Goal: Information Seeking & Learning: Find specific page/section

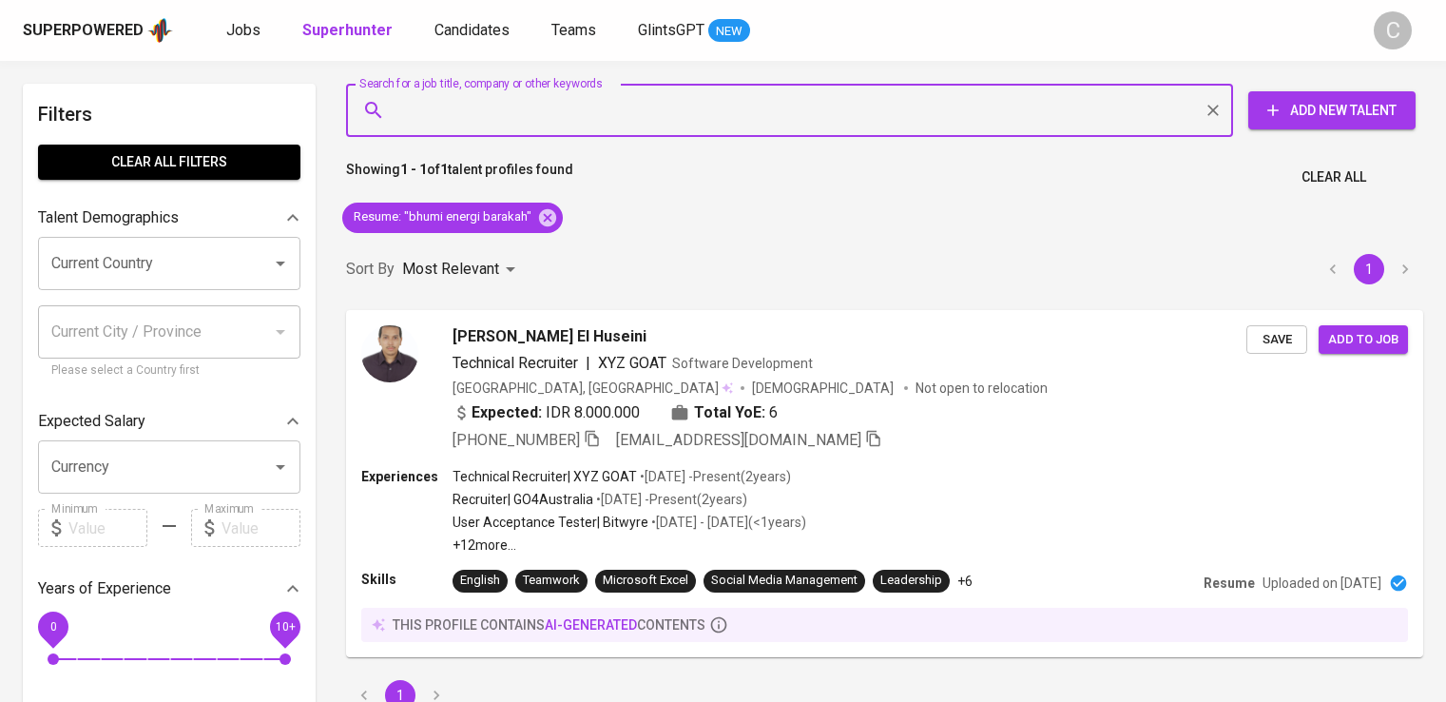
scroll to position [68, 0]
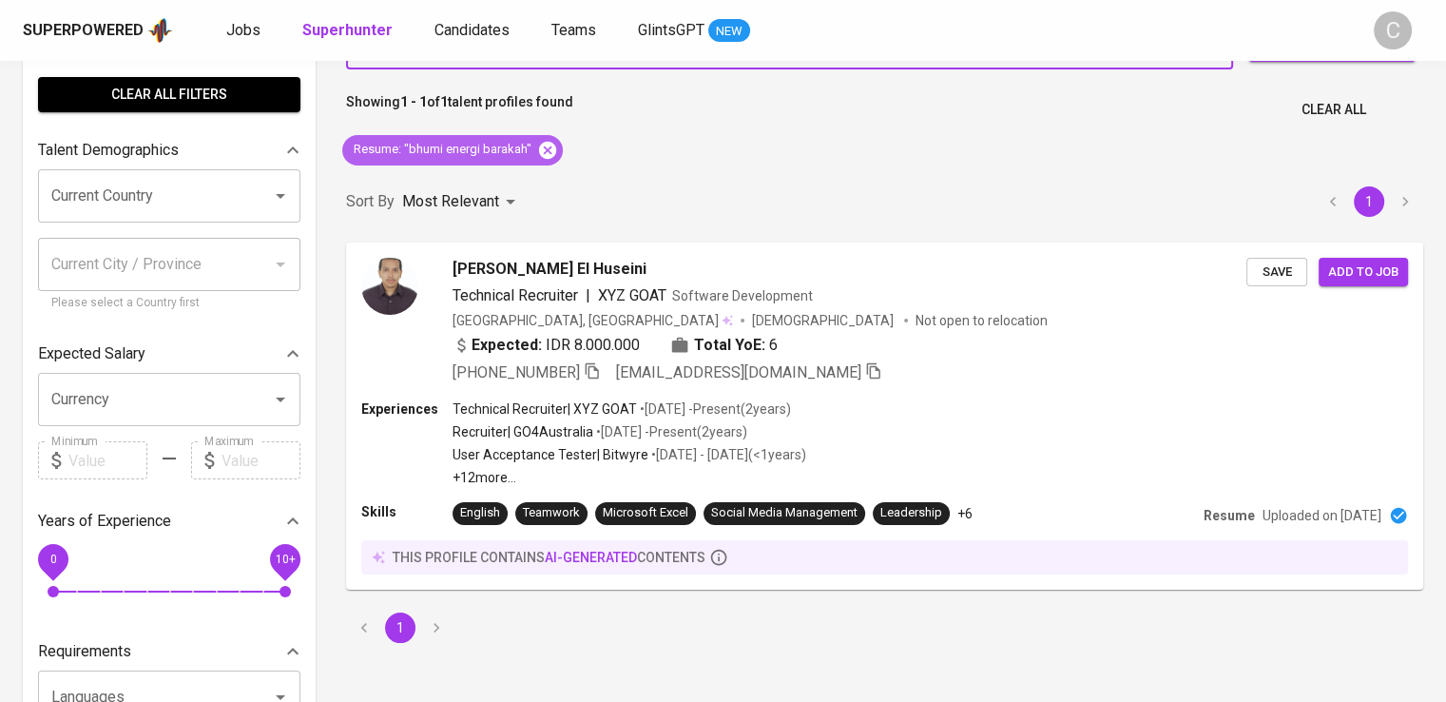
click at [545, 150] on icon at bounding box center [547, 150] width 21 height 21
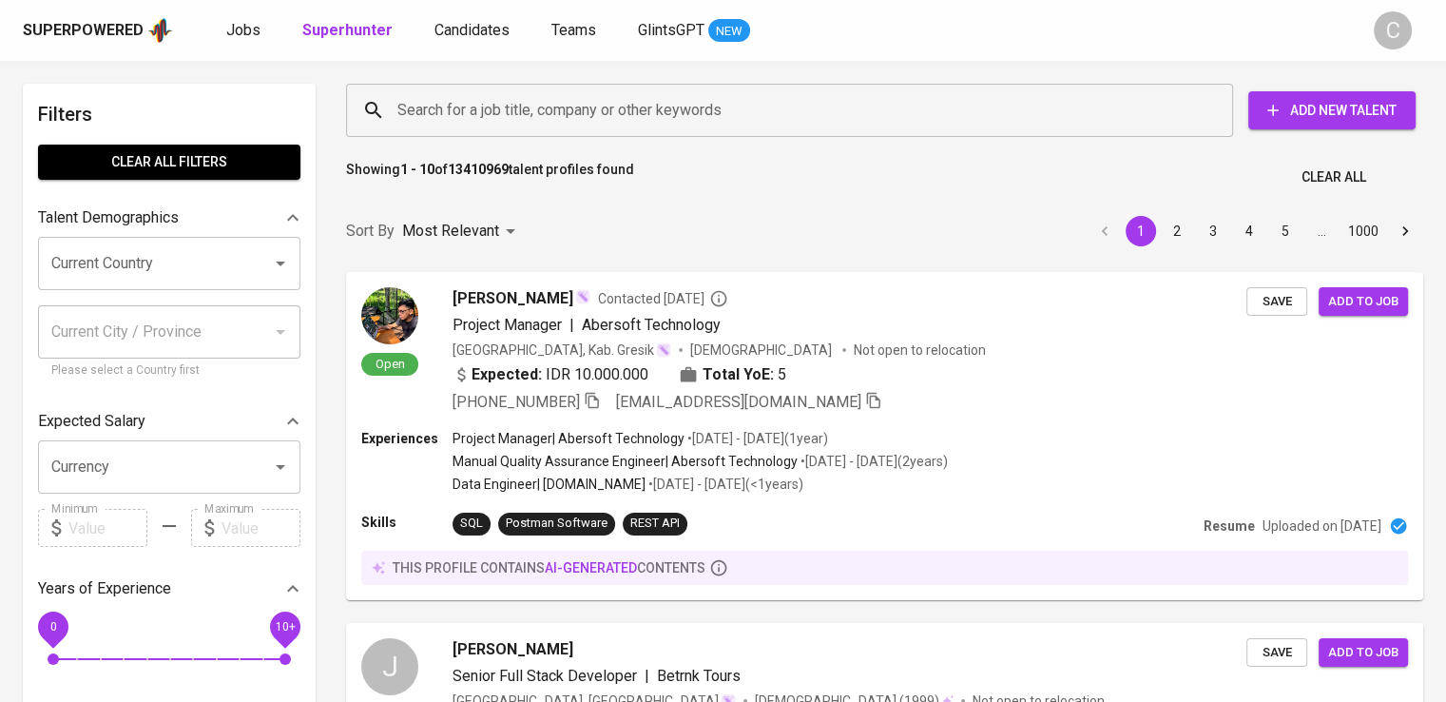
click at [505, 126] on input "Search for a job title, company or other keywords" at bounding box center [795, 110] width 804 height 36
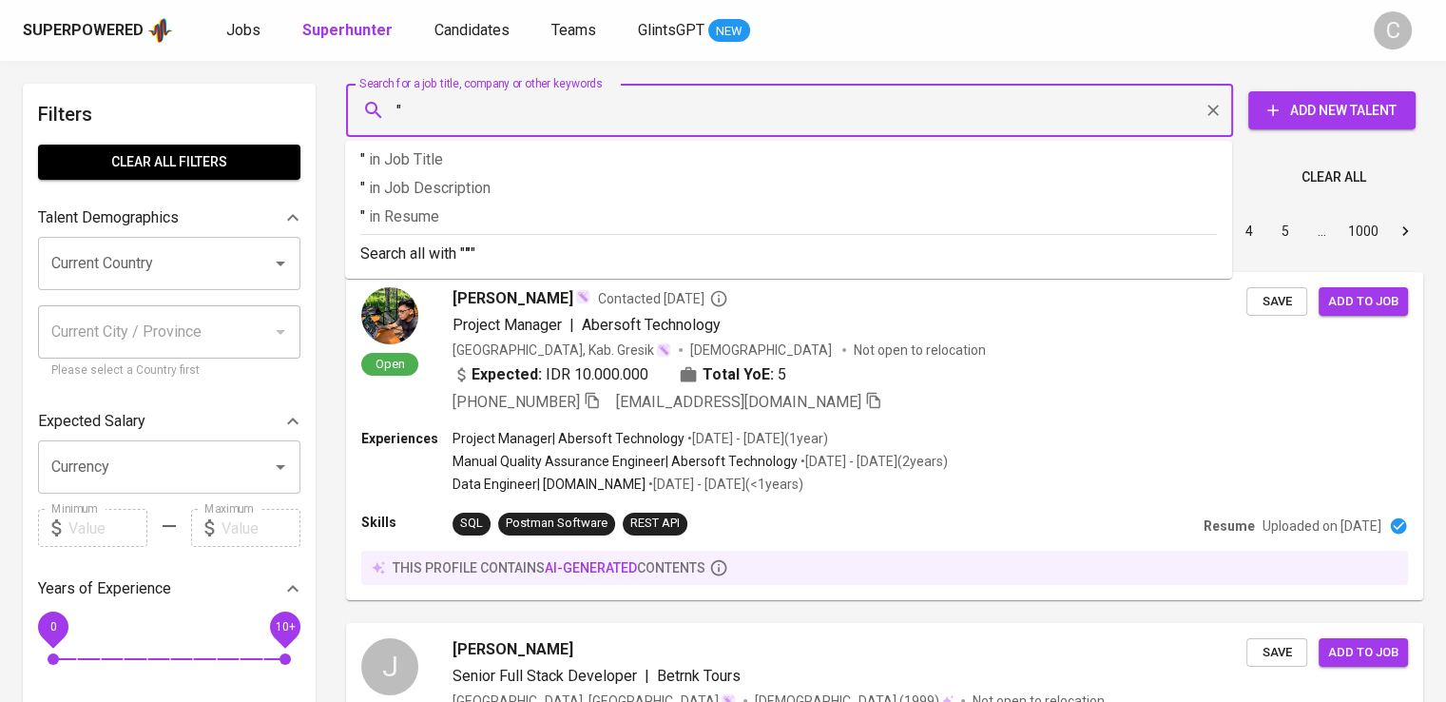
paste input "[URL][DOMAIN_NAME]"
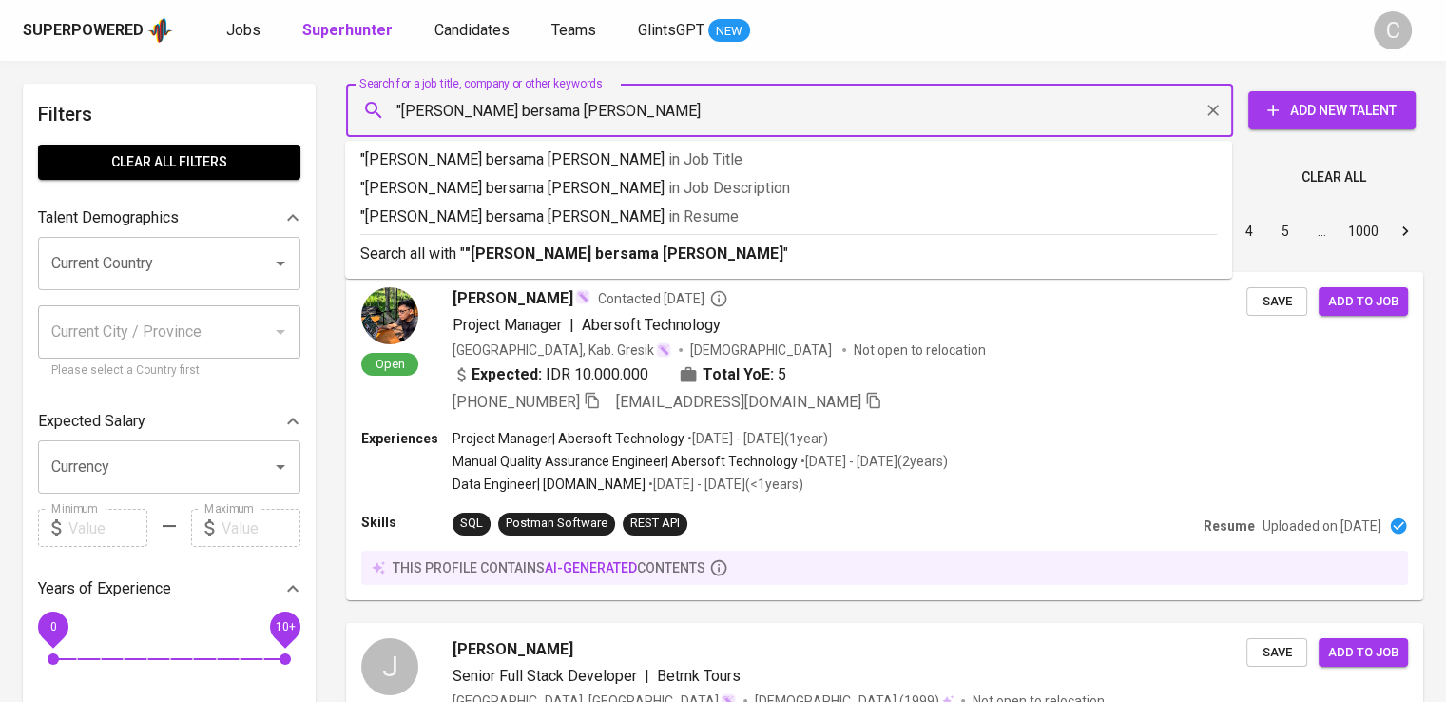
type input ""[PERSON_NAME] bersama indo""
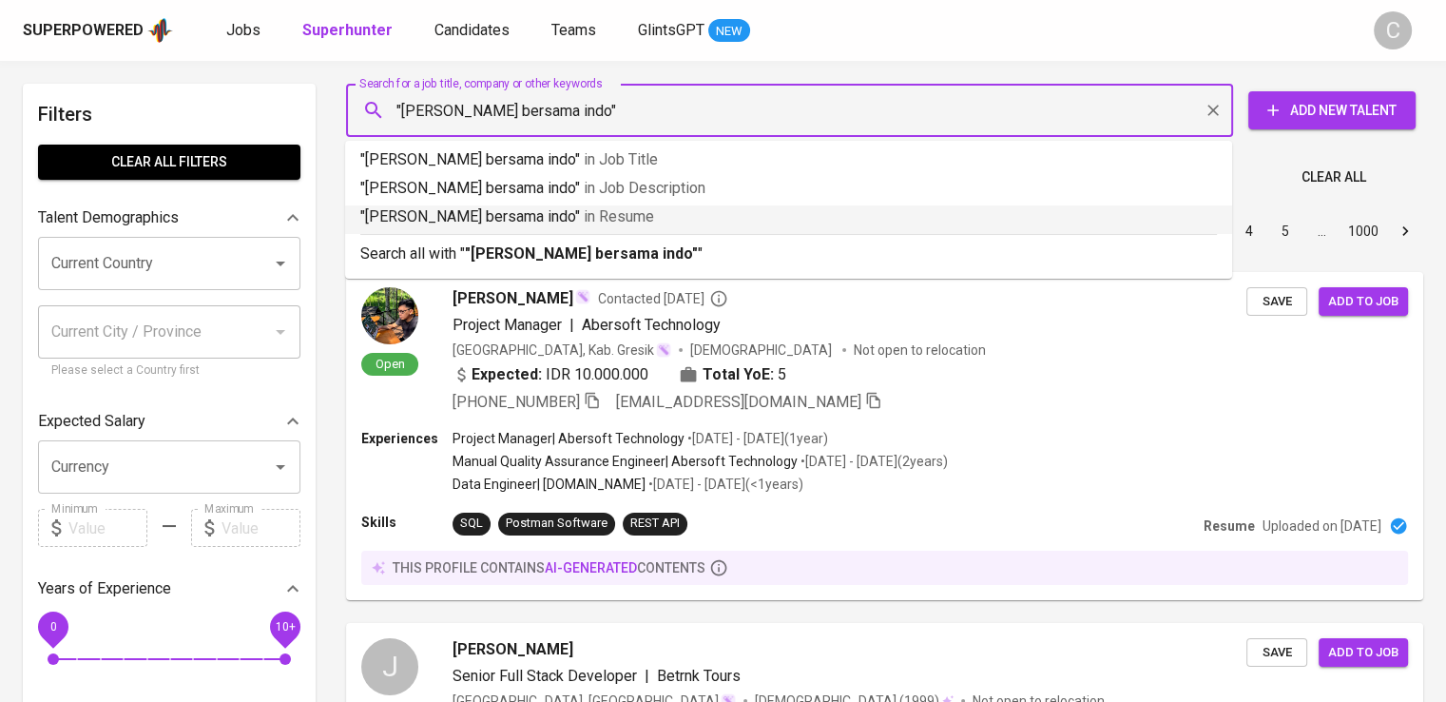
click at [584, 208] on span "in [GEOGRAPHIC_DATA]" at bounding box center [619, 216] width 70 height 18
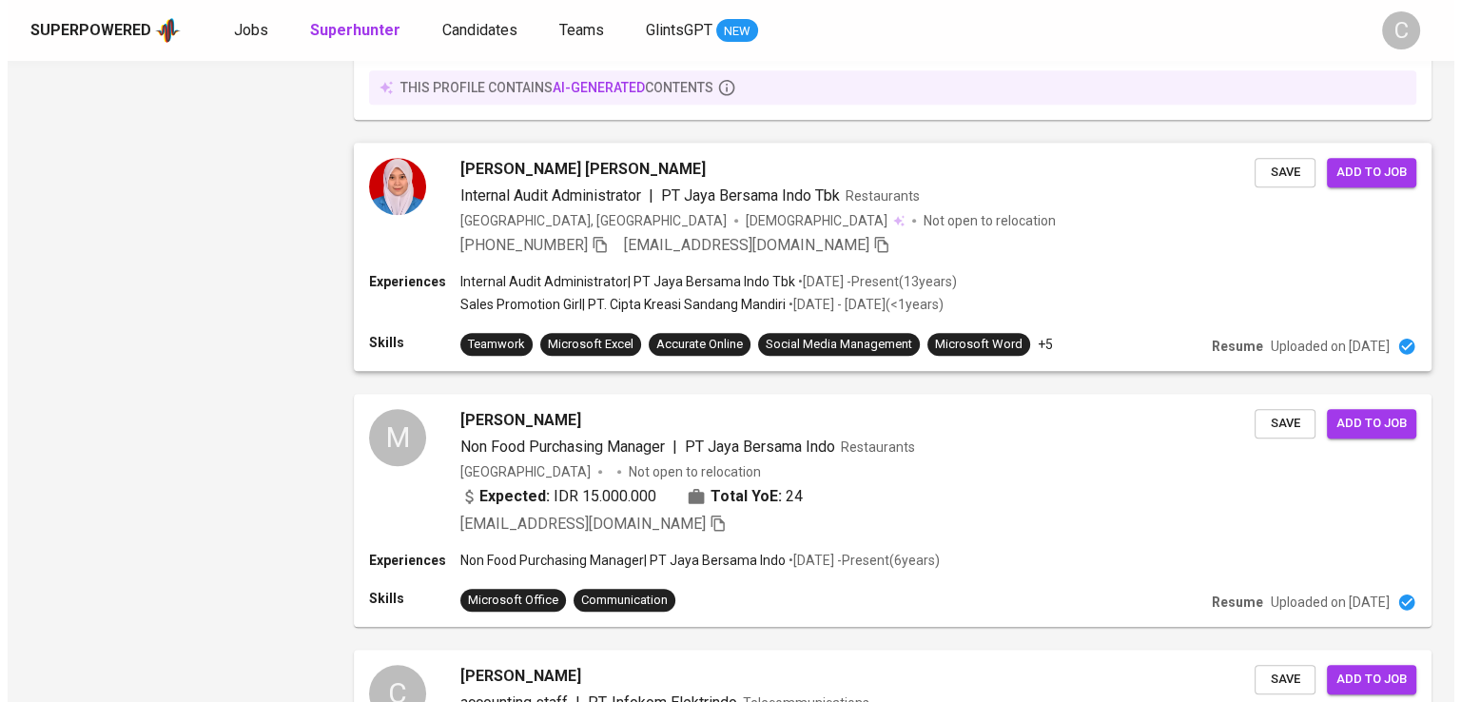
scroll to position [1761, 0]
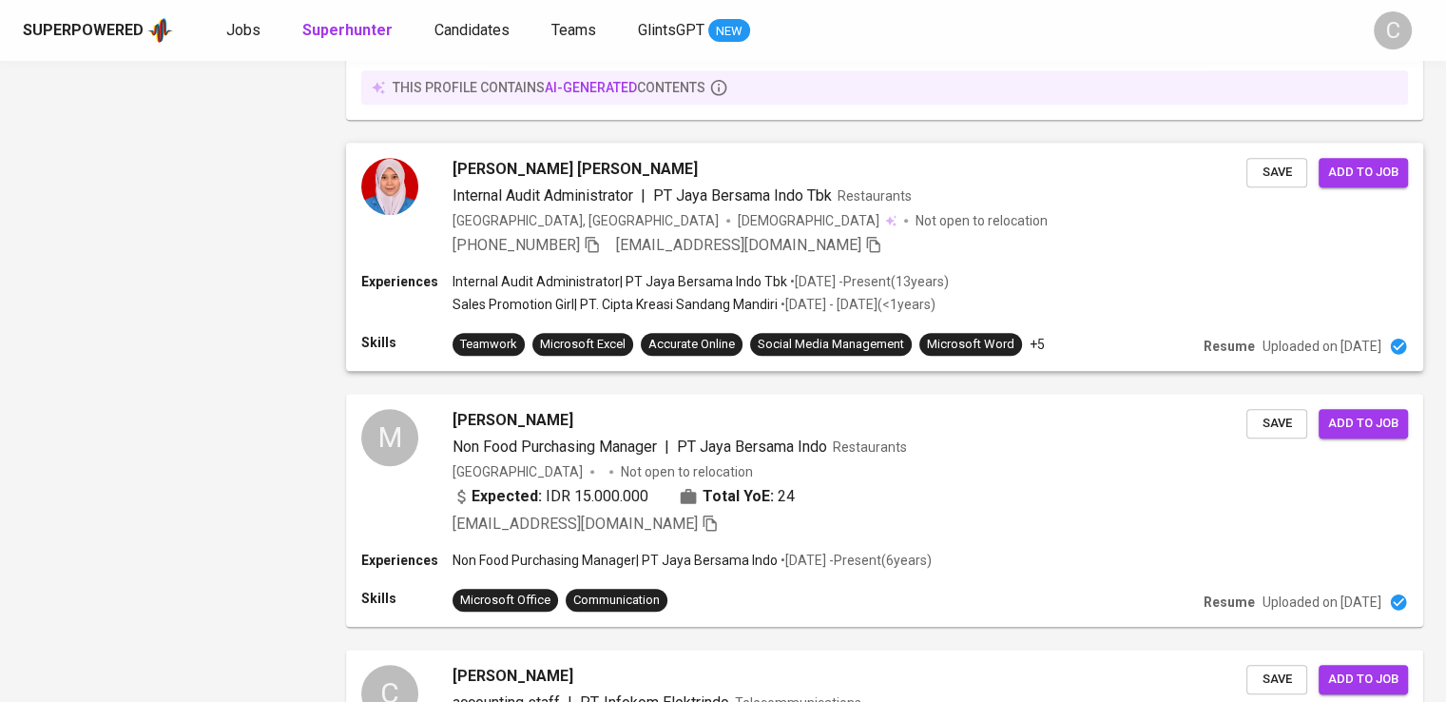
click at [519, 242] on div "[PERSON_NAME] Fatmala Sari Internal Audit Administrator | PT Jaya Bersama Indo …" at bounding box center [884, 207] width 1077 height 129
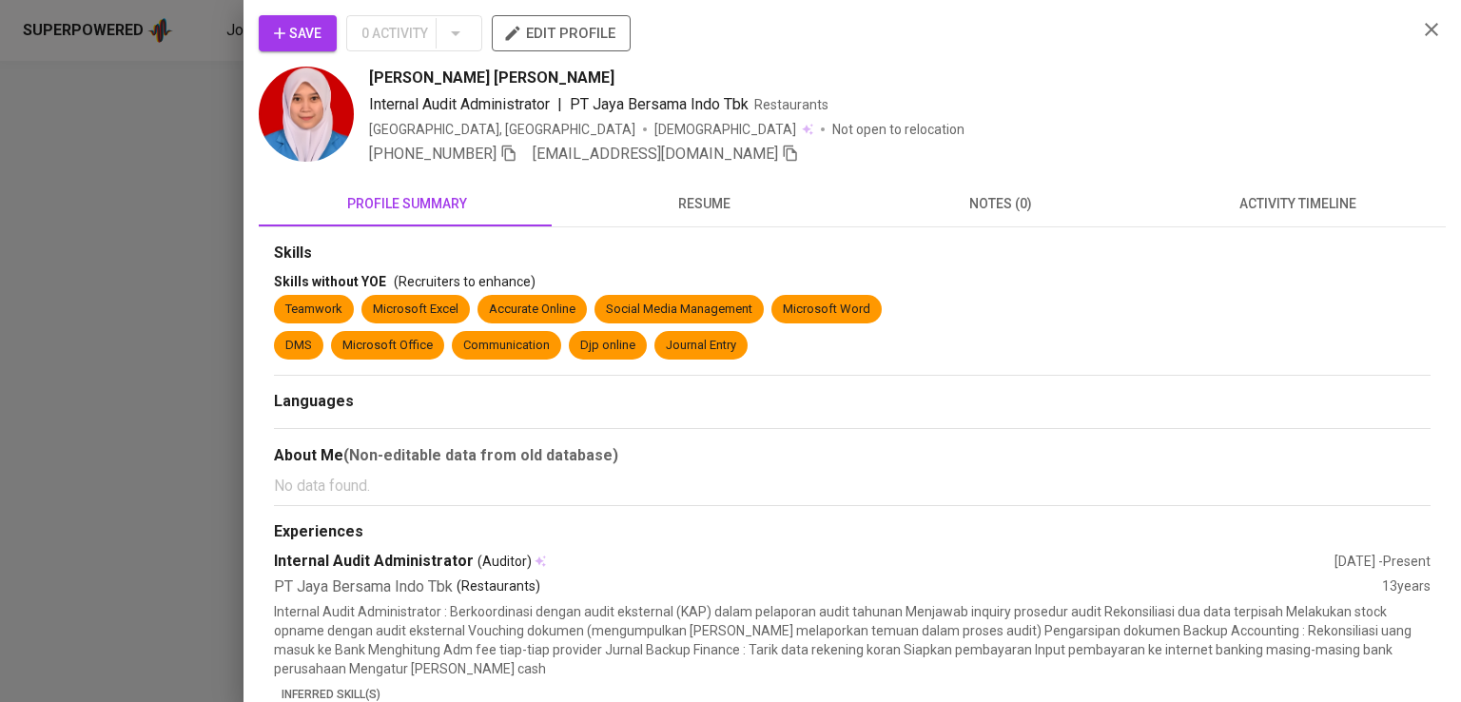
click at [1109, 40] on div "Save 0 Activity edit profile" at bounding box center [830, 40] width 1143 height 51
click at [517, 145] on icon "button" at bounding box center [508, 153] width 17 height 17
